Goal: Task Accomplishment & Management: Manage account settings

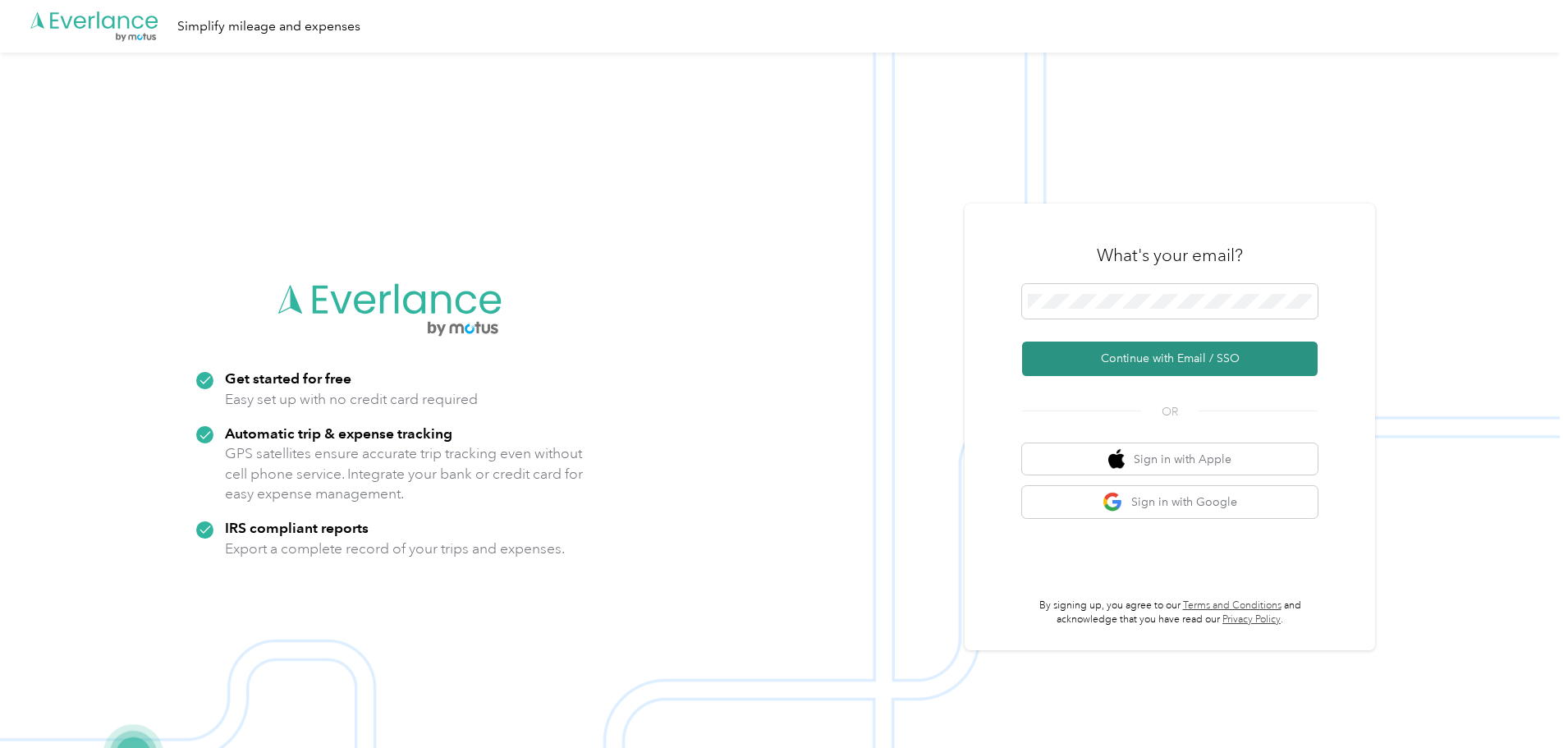
click at [1127, 353] on button "Continue with Email / SSO" at bounding box center [1170, 359] width 296 height 34
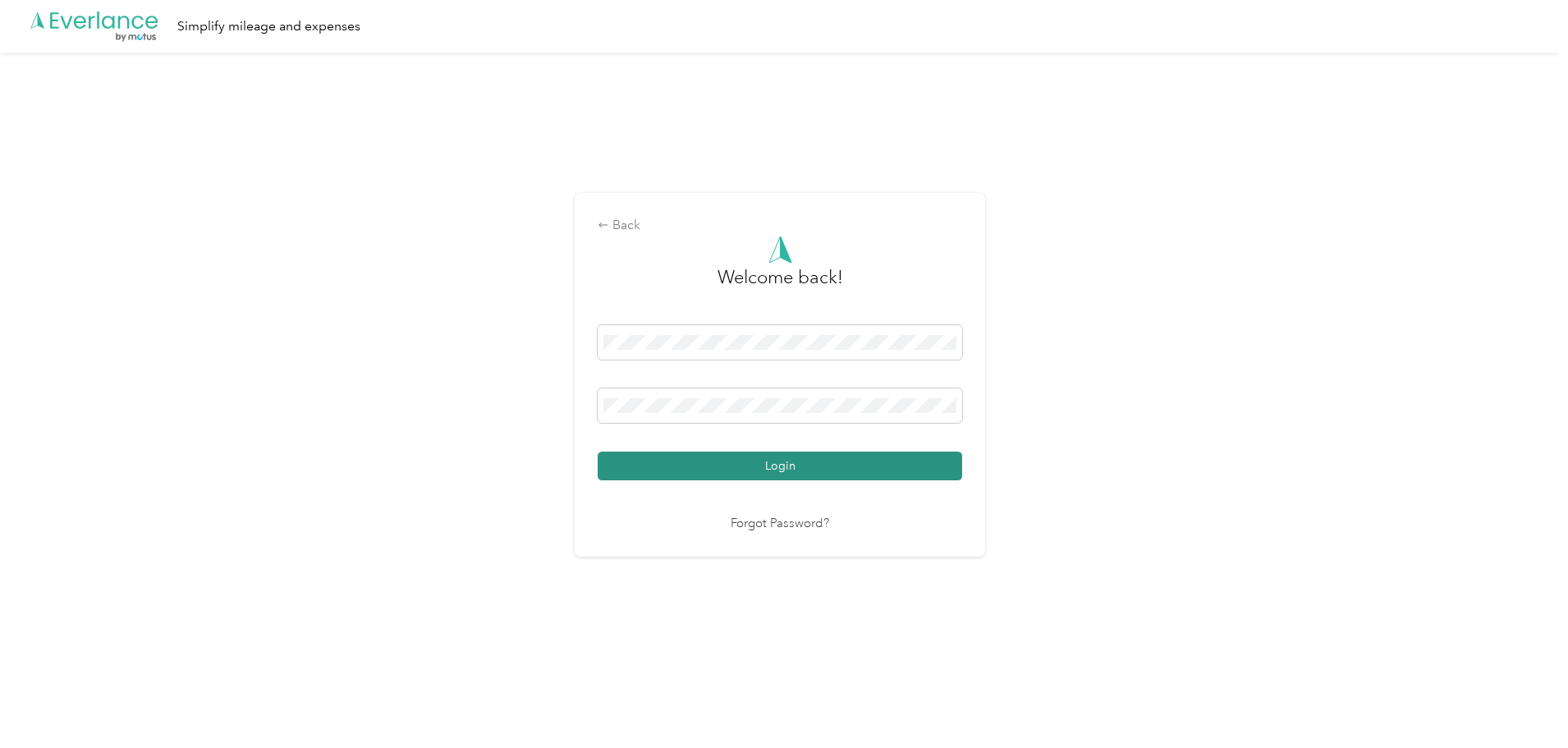
click at [757, 462] on button "Login" at bounding box center [780, 467] width 365 height 29
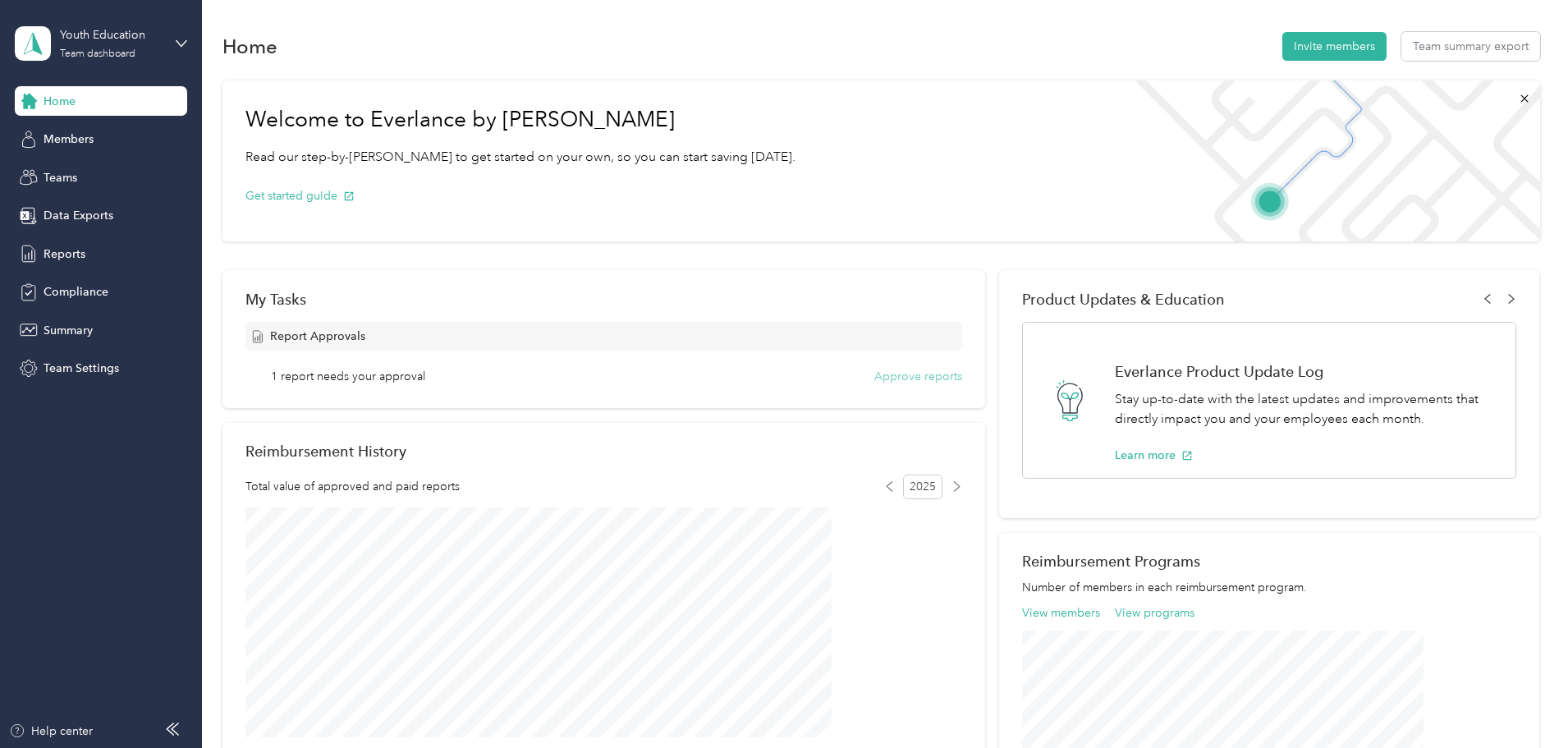
click at [878, 379] on button "Approve reports" at bounding box center [917, 376] width 88 height 17
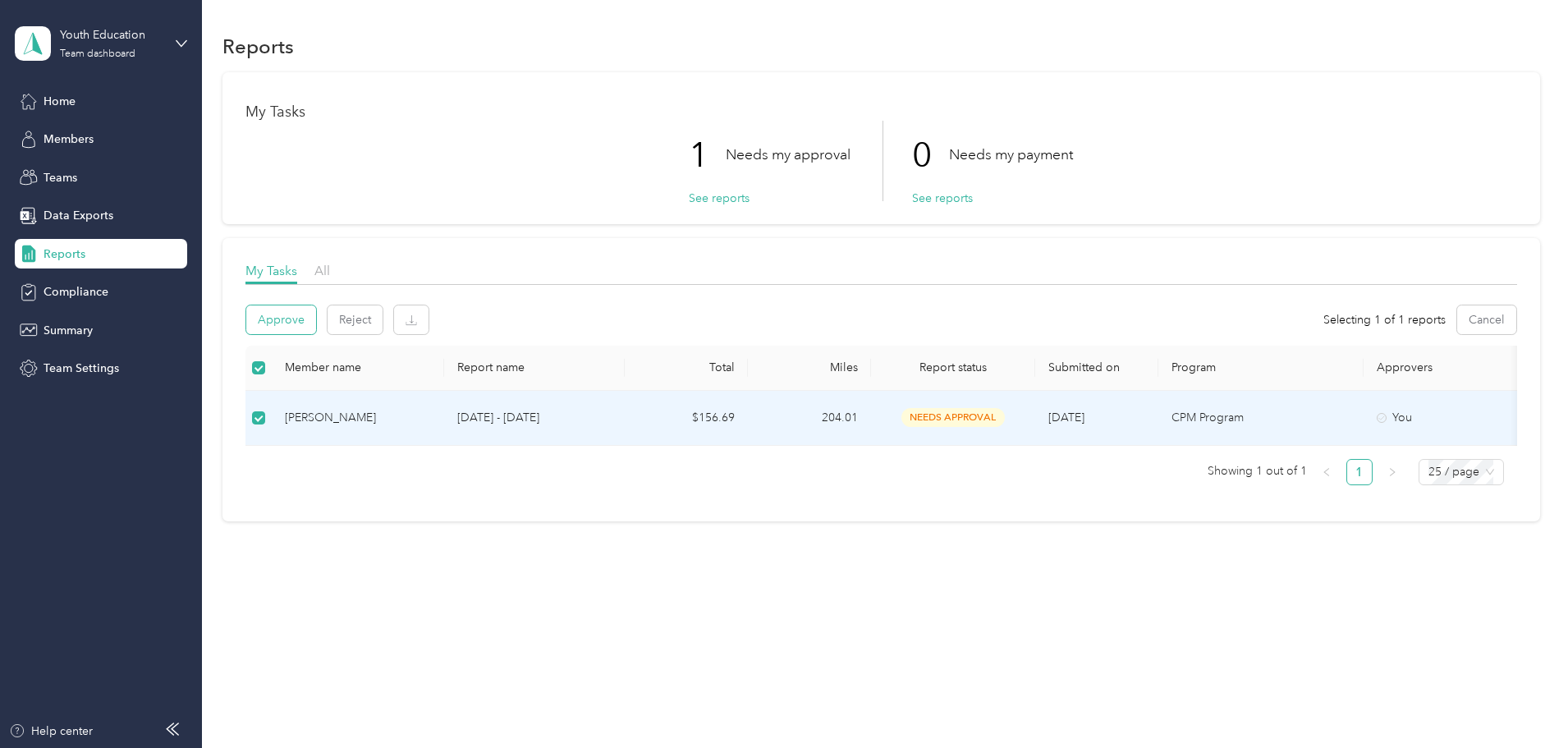
click at [316, 314] on button "Approve" at bounding box center [280, 320] width 70 height 29
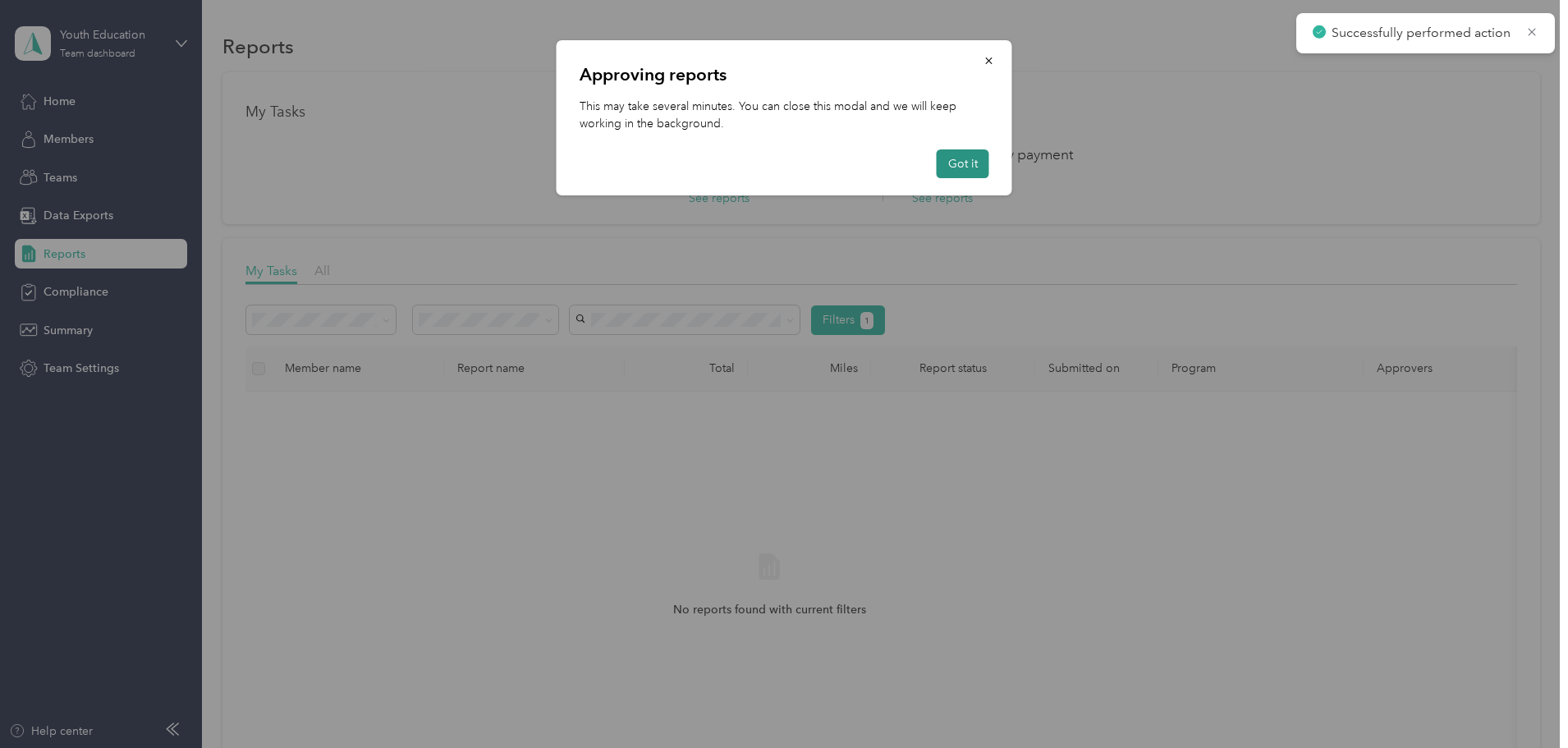
click at [949, 155] on button "Got it" at bounding box center [963, 164] width 53 height 29
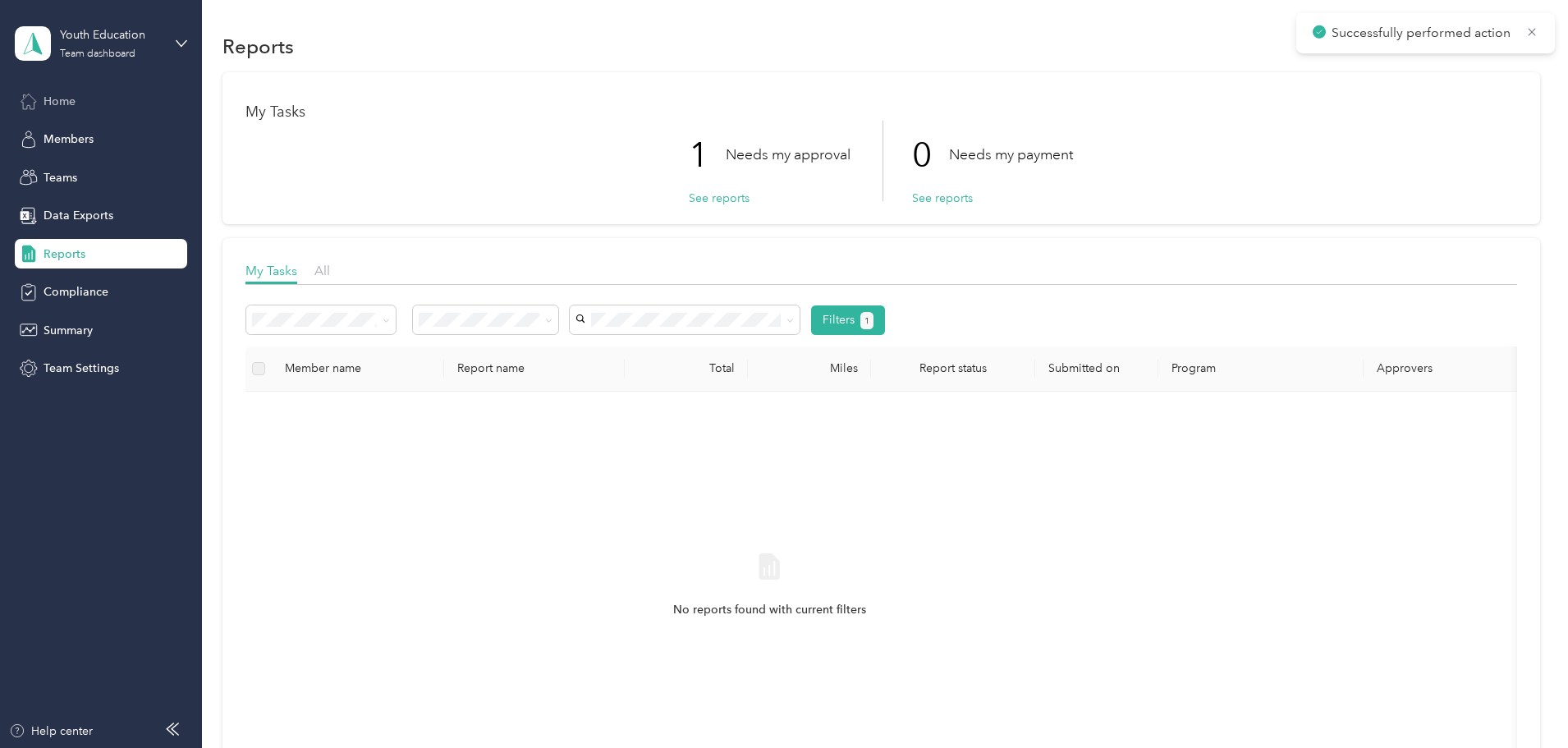
click at [82, 98] on div "Home" at bounding box center [101, 101] width 172 height 30
